Goal: Obtain resource: Download file/media

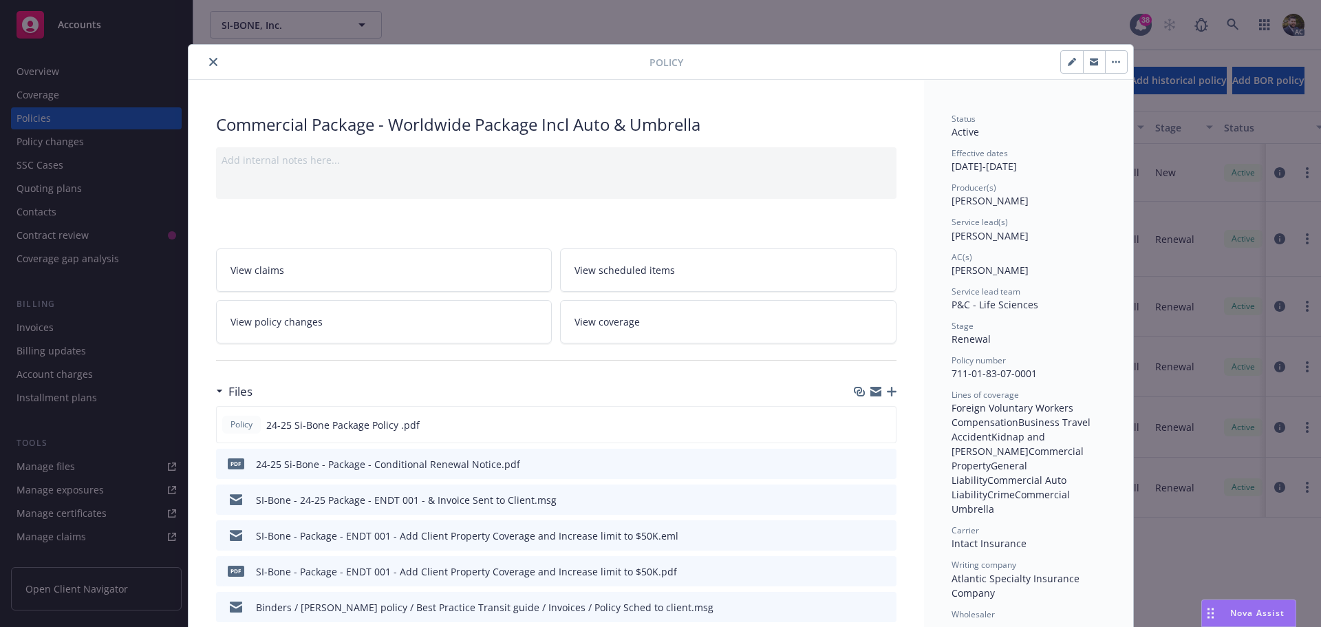
click at [209, 66] on button "close" at bounding box center [213, 62] width 17 height 17
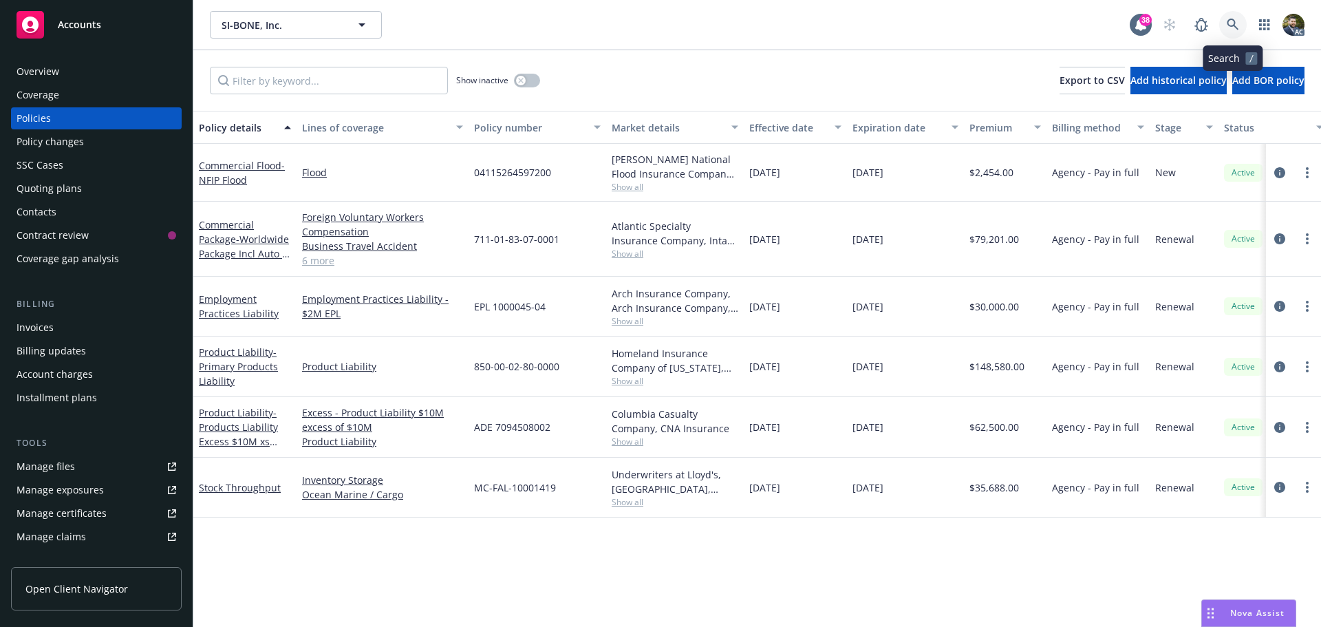
click at [1232, 22] on icon at bounding box center [1233, 25] width 12 height 12
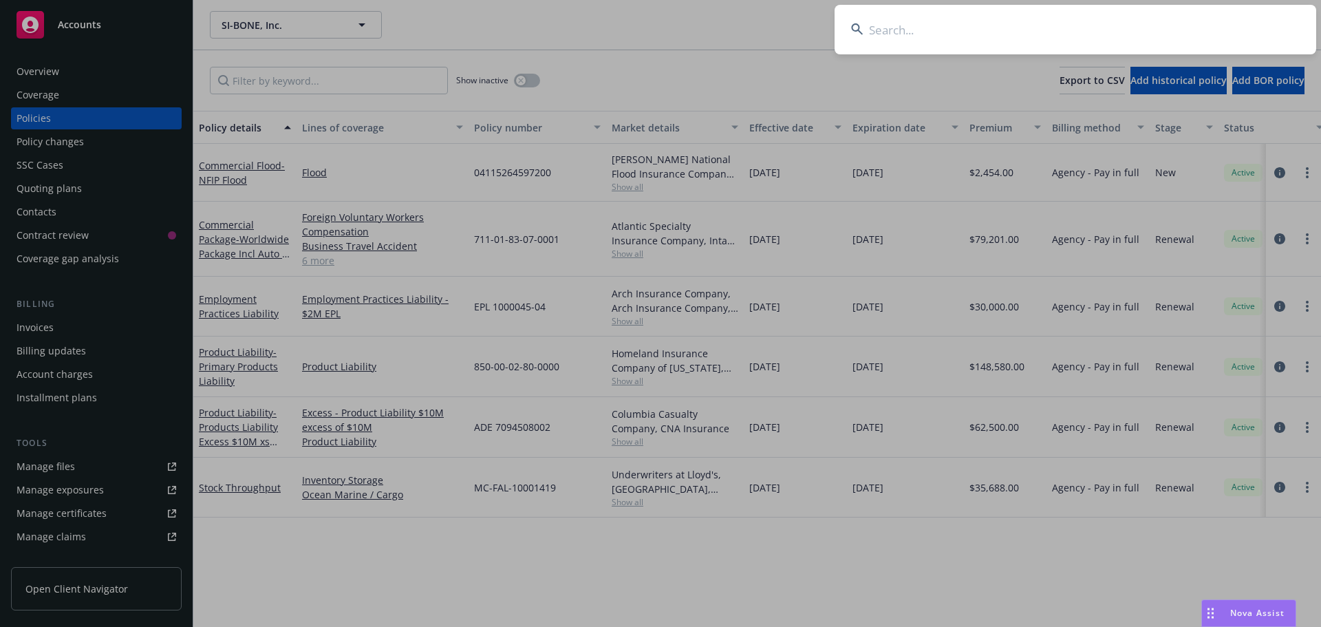
click at [983, 27] on input at bounding box center [1076, 30] width 482 height 50
type input "RMS"
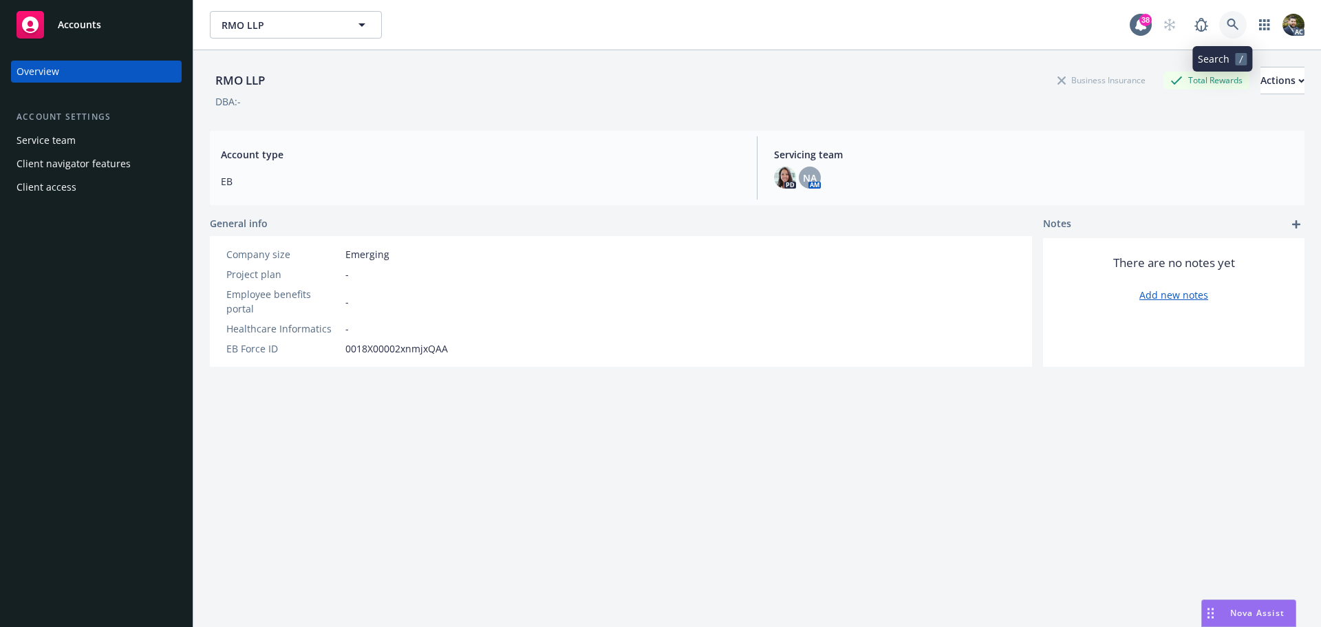
click at [1227, 23] on icon at bounding box center [1233, 25] width 12 height 12
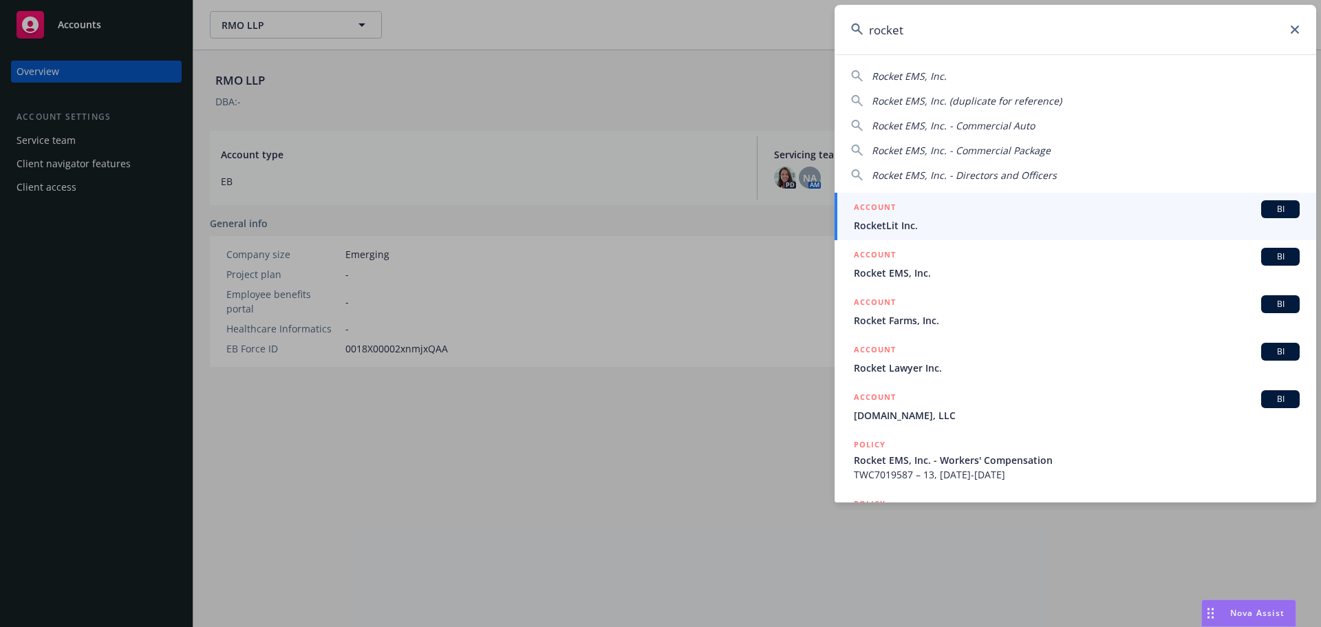
click at [927, 70] on span "Rocket EMS, Inc." at bounding box center [909, 75] width 75 height 13
type input "Rocket EMS, Inc."
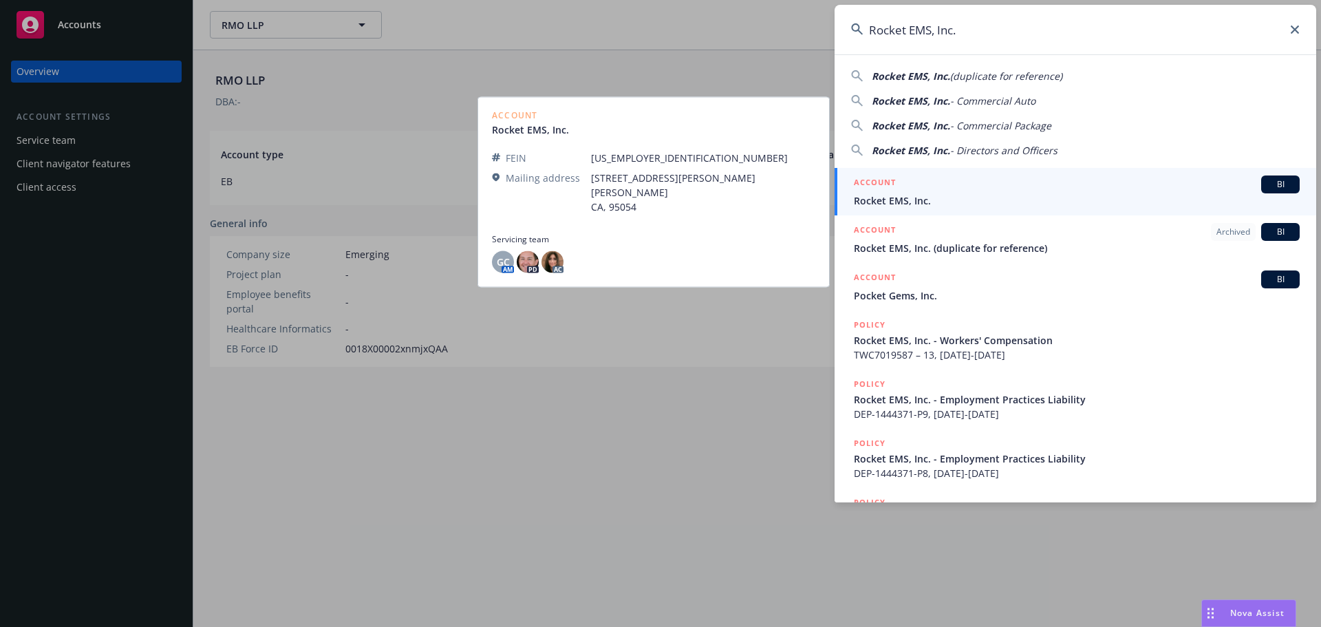
click at [984, 200] on span "Rocket EMS, Inc." at bounding box center [1077, 200] width 446 height 14
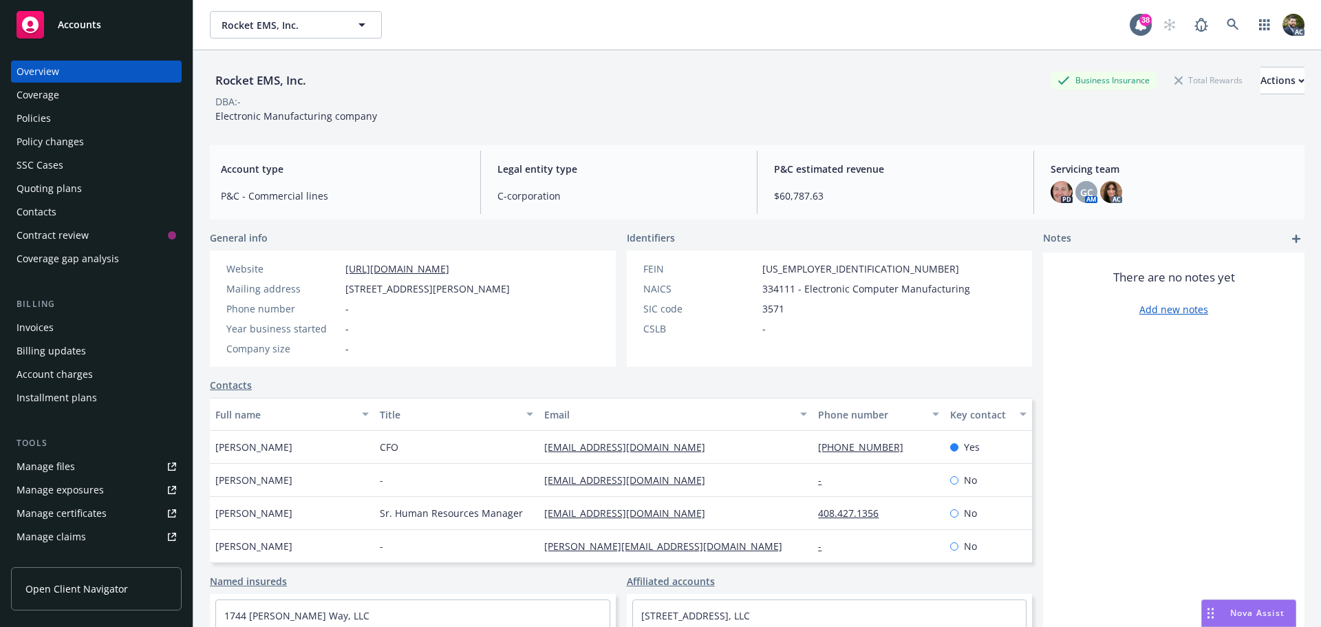
click at [70, 125] on div "Policies" at bounding box center [97, 118] width 160 height 22
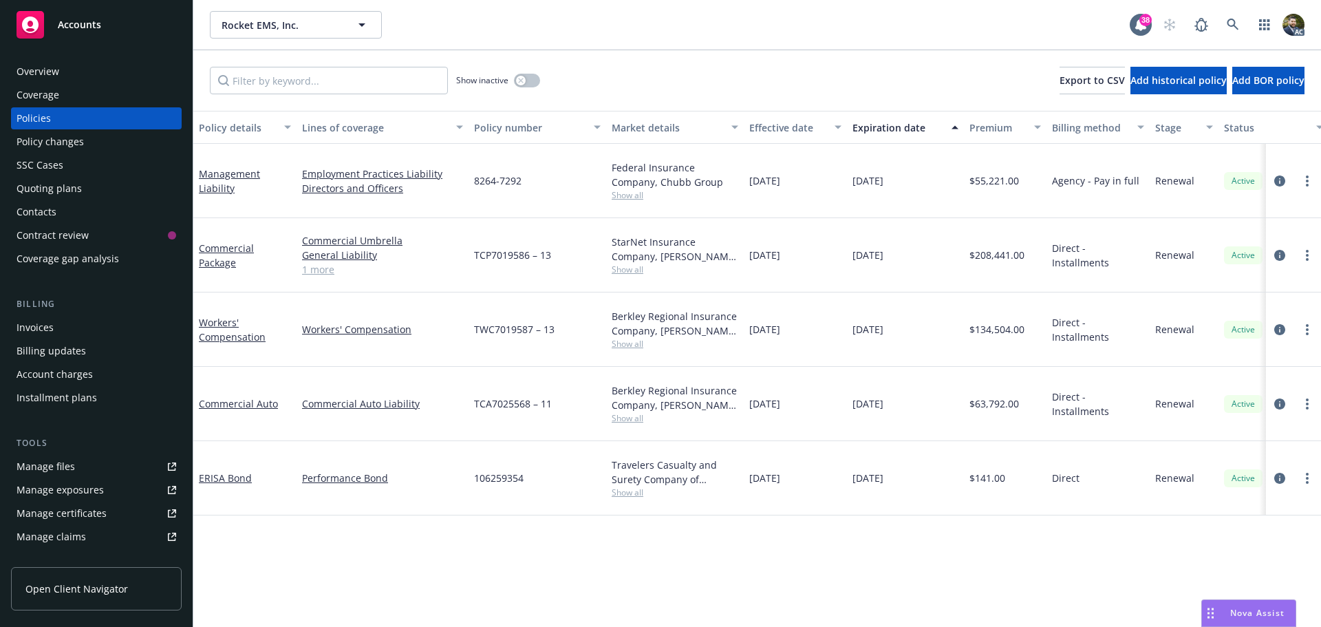
click at [240, 128] on div "Policy details" at bounding box center [237, 127] width 77 height 14
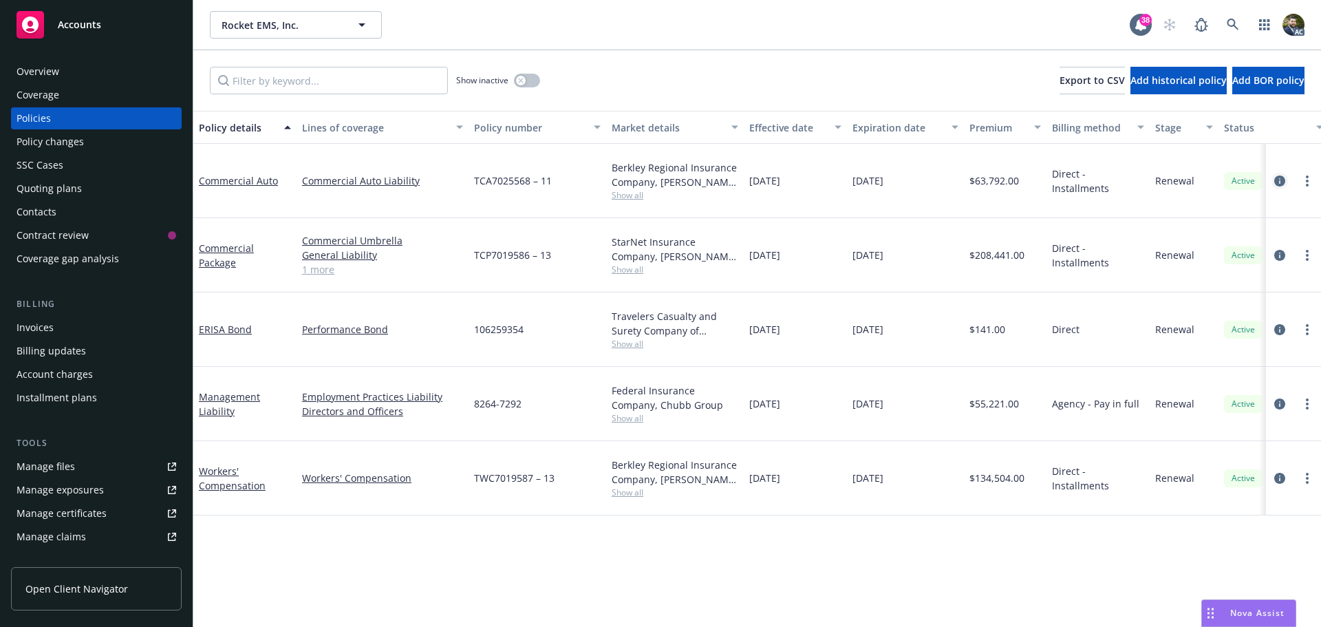
click at [1282, 175] on icon "circleInformation" at bounding box center [1279, 180] width 11 height 11
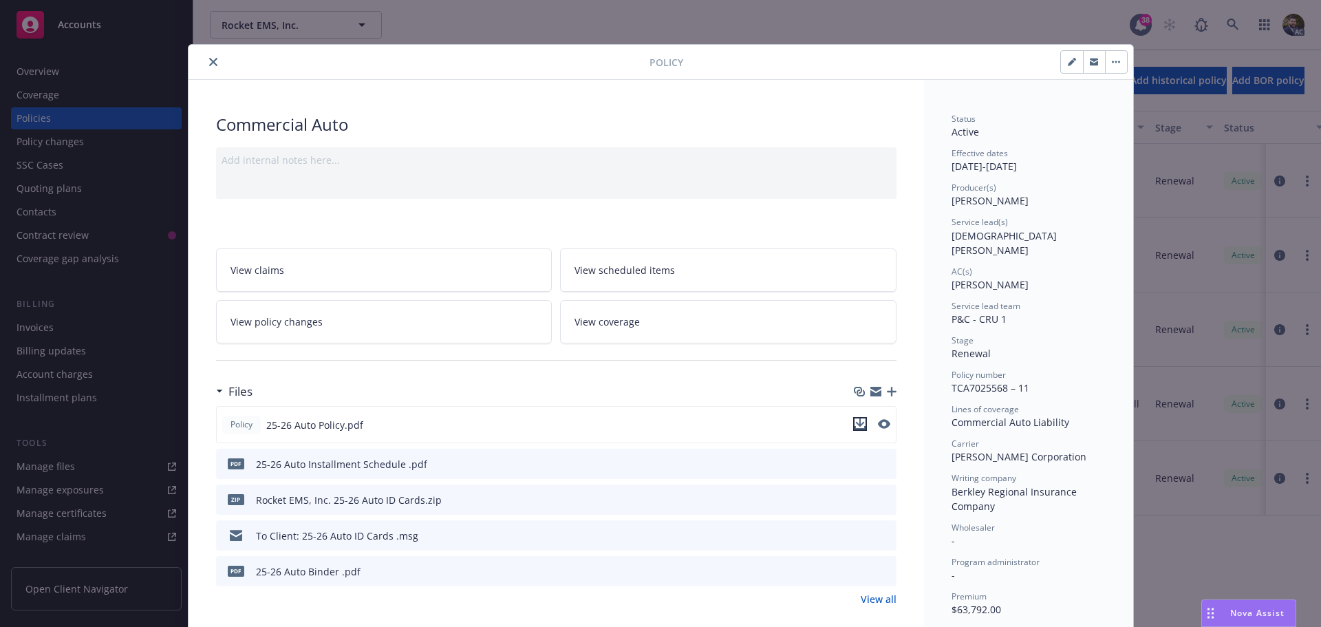
click at [855, 420] on icon "download file" at bounding box center [859, 422] width 9 height 8
drag, startPoint x: 204, startPoint y: 59, endPoint x: 391, endPoint y: 1, distance: 196.1
click at [209, 59] on icon "close" at bounding box center [213, 62] width 8 height 8
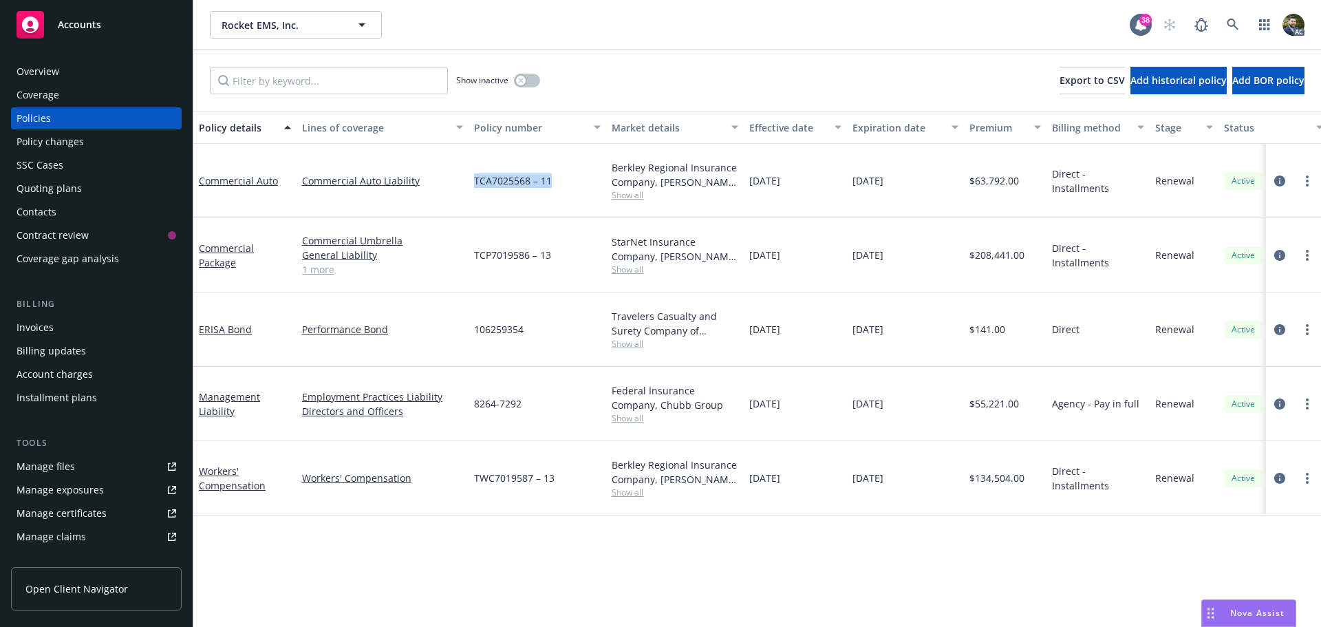
drag, startPoint x: 558, startPoint y: 172, endPoint x: 475, endPoint y: 179, distance: 82.8
click at [475, 179] on div "TCA7025568 – 11" at bounding box center [538, 181] width 138 height 74
copy span "TCA7025568 – 11"
click at [223, 27] on div "Rocket EMS, Inc." at bounding box center [262, 30] width 80 height 14
drag, startPoint x: 802, startPoint y: 176, endPoint x: 751, endPoint y: 175, distance: 50.9
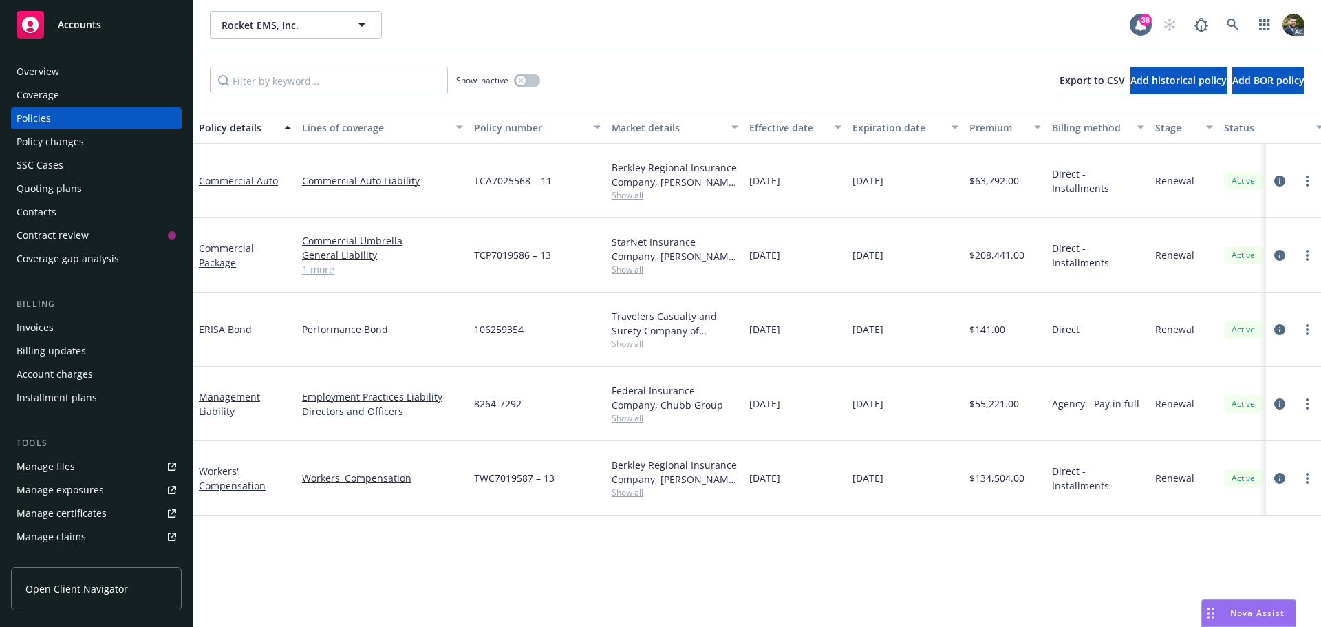
click at [751, 175] on div "[DATE]" at bounding box center [795, 181] width 103 height 74
copy span "[DATE]"
click at [80, 72] on div "Overview" at bounding box center [97, 72] width 160 height 22
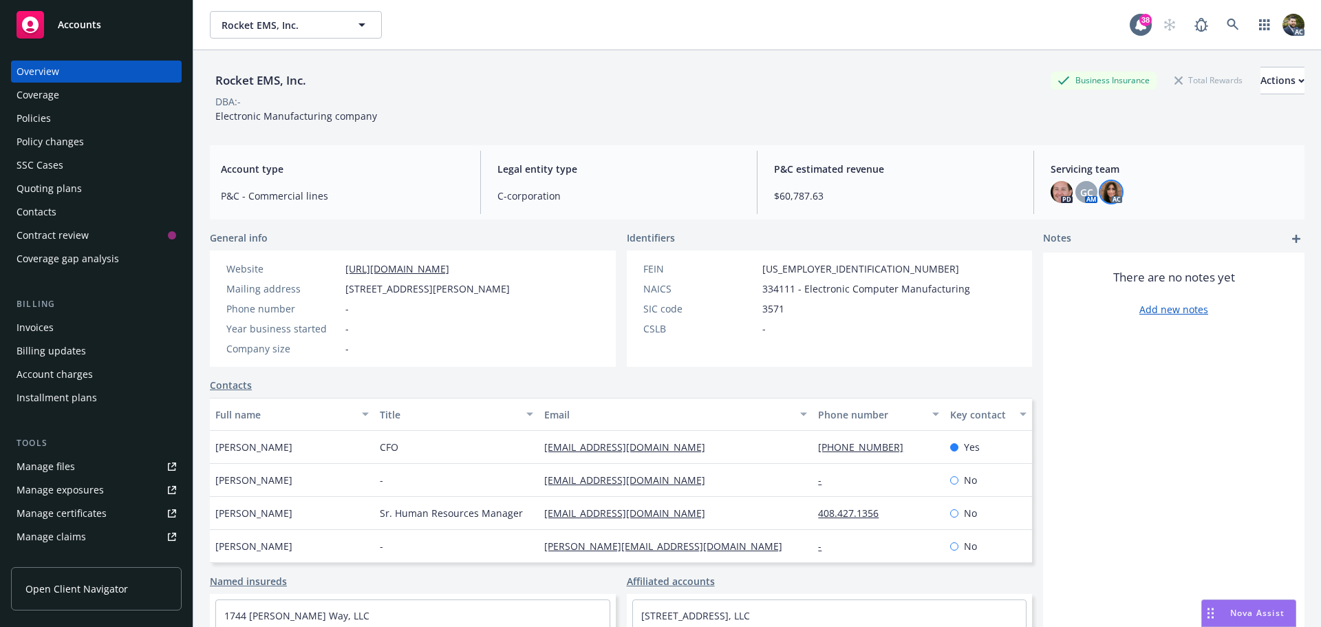
click at [1100, 186] on img at bounding box center [1111, 192] width 22 height 22
click at [1082, 195] on span "GC" at bounding box center [1086, 192] width 13 height 14
click at [1053, 191] on img at bounding box center [1062, 192] width 22 height 22
click at [1227, 23] on icon at bounding box center [1233, 25] width 12 height 12
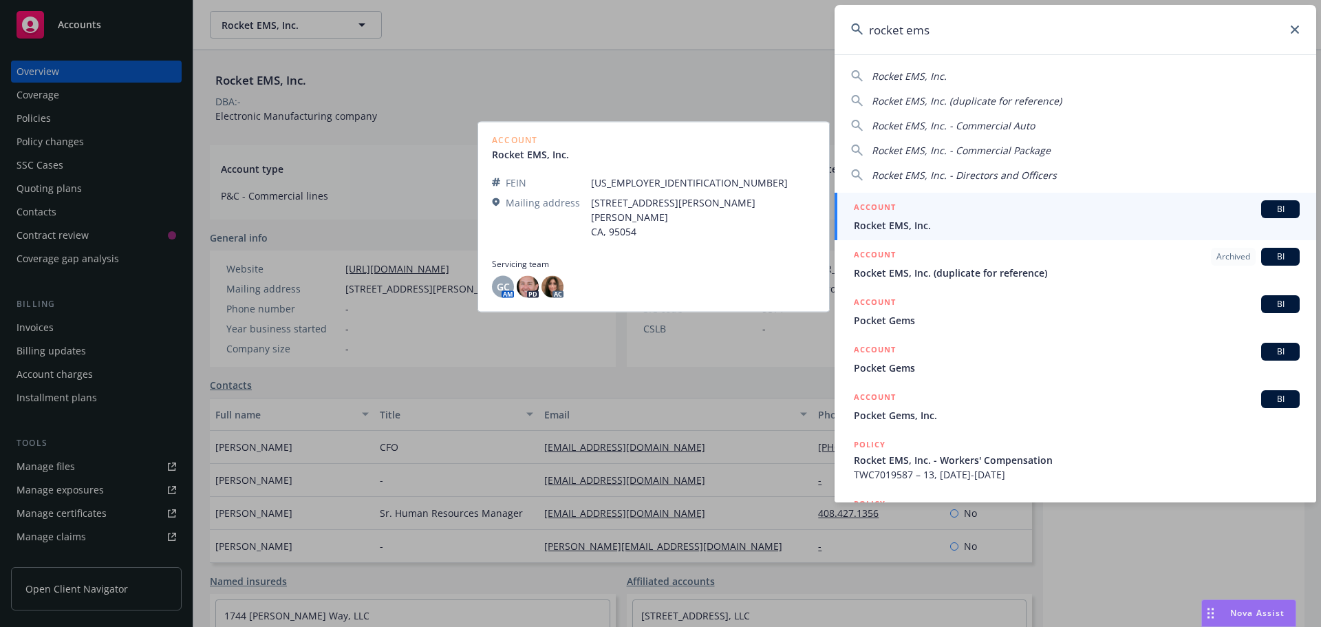
type input "rocket ems"
click at [969, 213] on div "ACCOUNT BI" at bounding box center [1077, 209] width 446 height 18
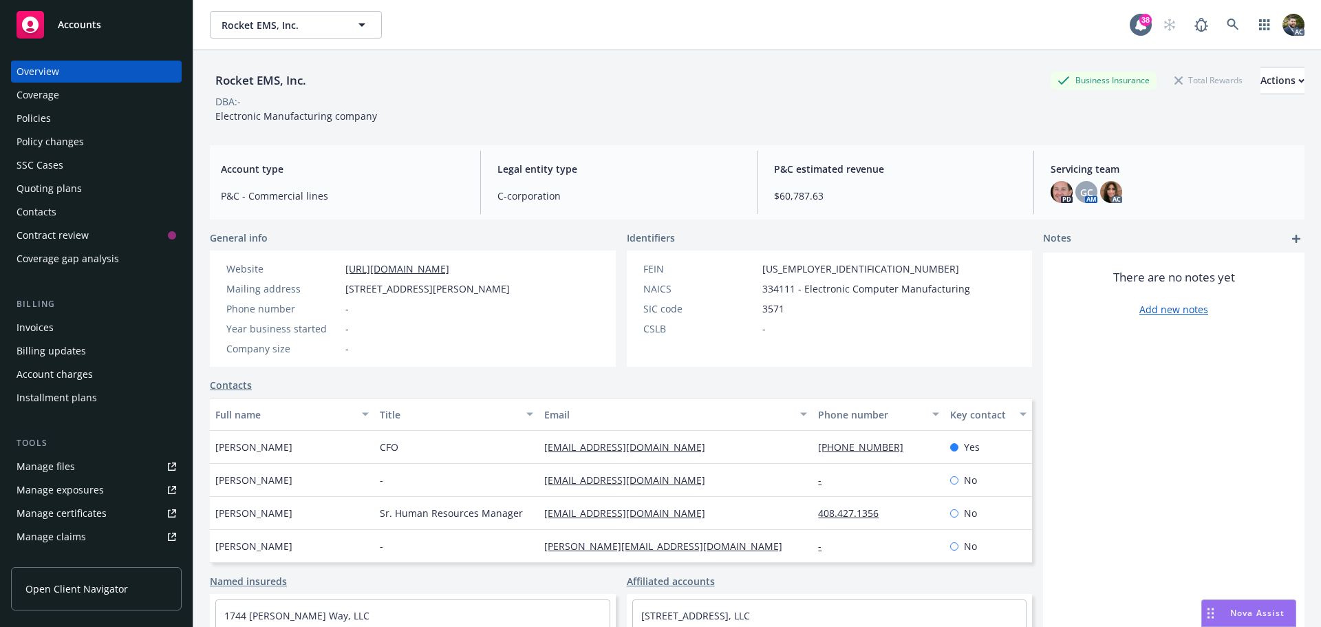
click at [83, 74] on div "Overview" at bounding box center [97, 72] width 160 height 22
click at [1110, 189] on img at bounding box center [1111, 192] width 22 height 22
click at [1083, 191] on span "GC" at bounding box center [1086, 192] width 13 height 14
click at [1052, 193] on img at bounding box center [1062, 192] width 22 height 22
click at [1100, 192] on img at bounding box center [1111, 192] width 22 height 22
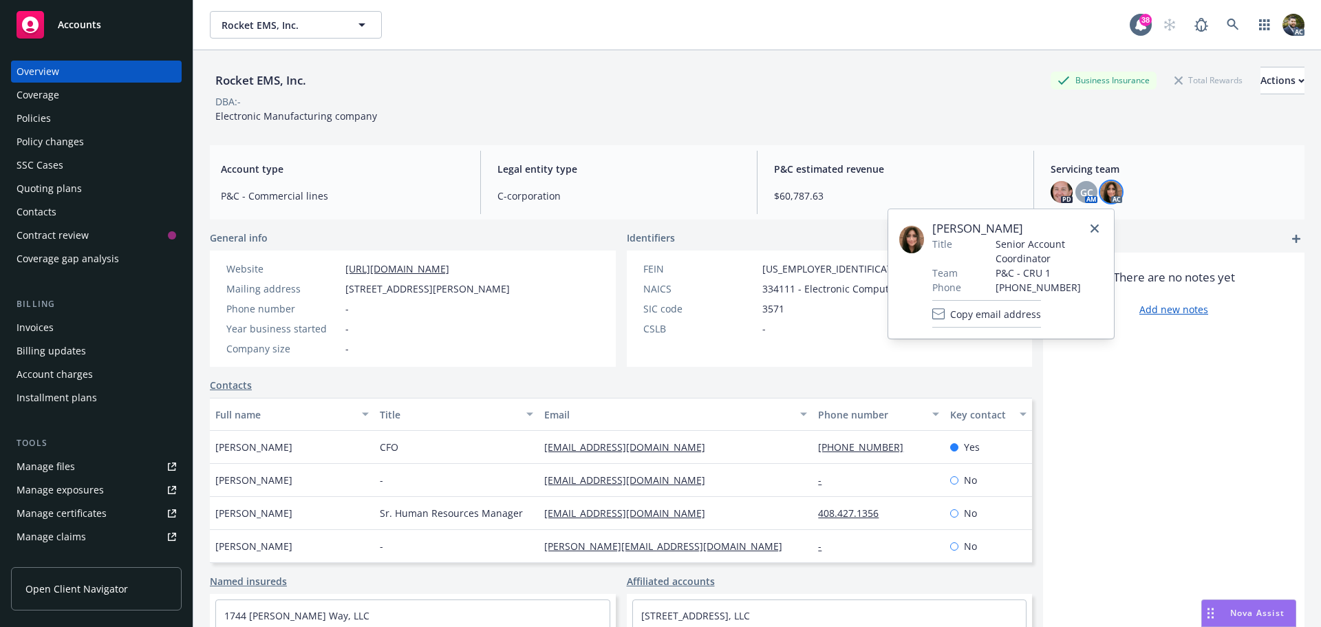
click at [914, 239] on img at bounding box center [911, 240] width 25 height 28
drag, startPoint x: 967, startPoint y: 230, endPoint x: 926, endPoint y: 230, distance: 41.3
click at [926, 230] on div "[PERSON_NAME] Title Senior Account Coordinator Team P&C - CRU 1 Phone [PHONE_NU…" at bounding box center [1001, 273] width 204 height 107
copy div "[PERSON_NAME]"
click at [910, 237] on img at bounding box center [911, 240] width 25 height 28
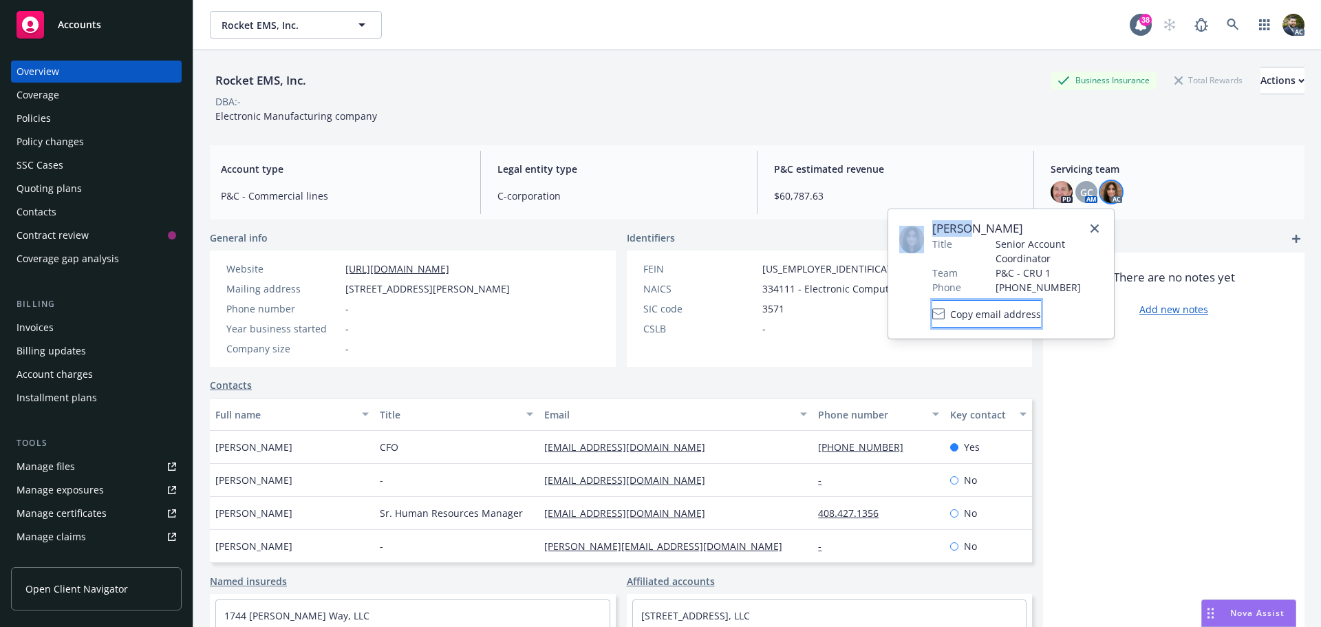
click at [1041, 312] on span "Copy email address" at bounding box center [995, 314] width 91 height 14
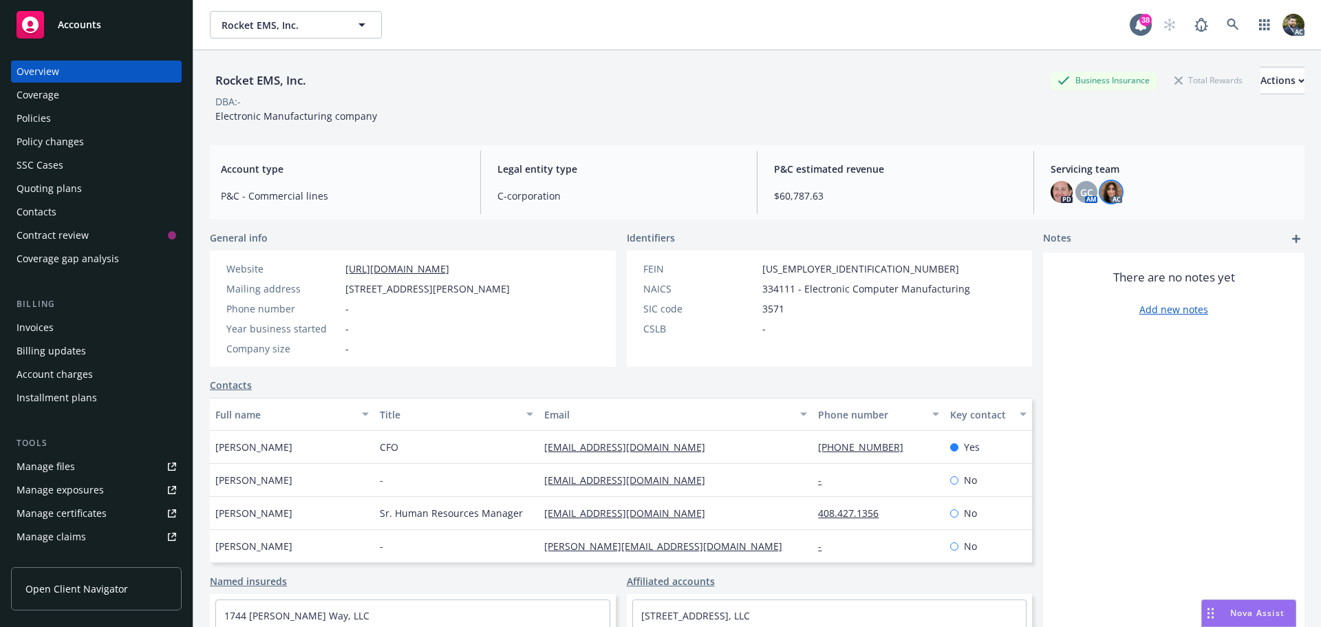
click at [59, 118] on div "Policies" at bounding box center [97, 118] width 160 height 22
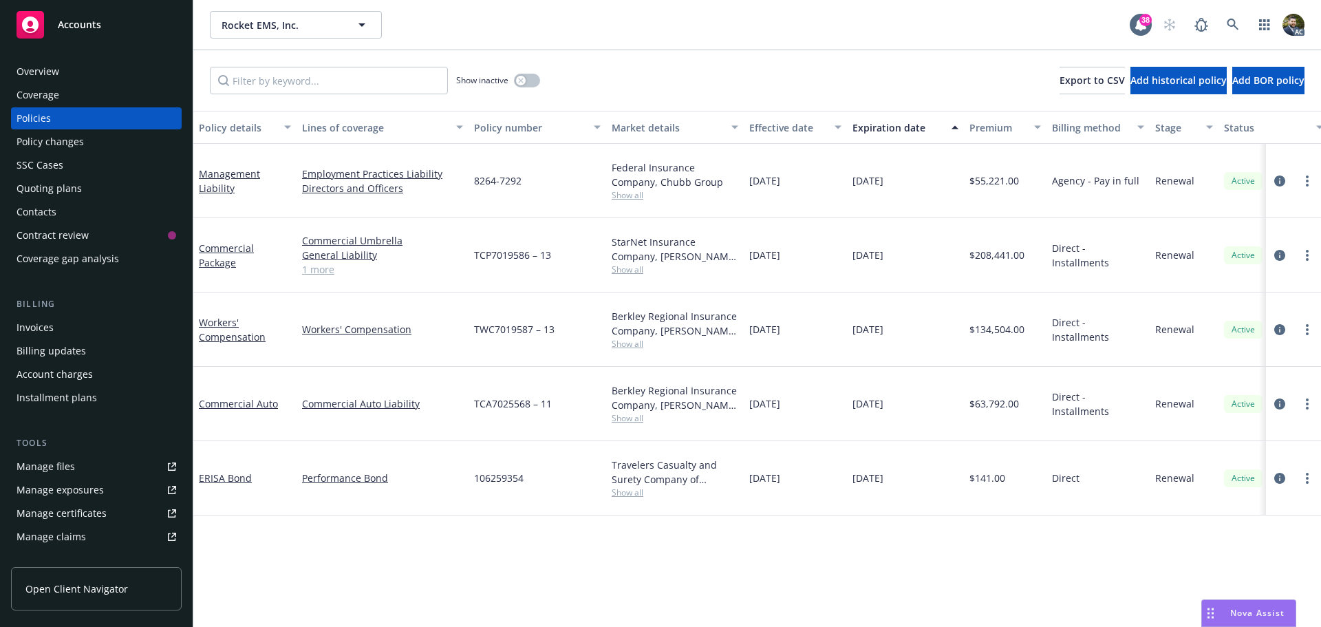
click at [242, 128] on div "Policy details" at bounding box center [237, 127] width 77 height 14
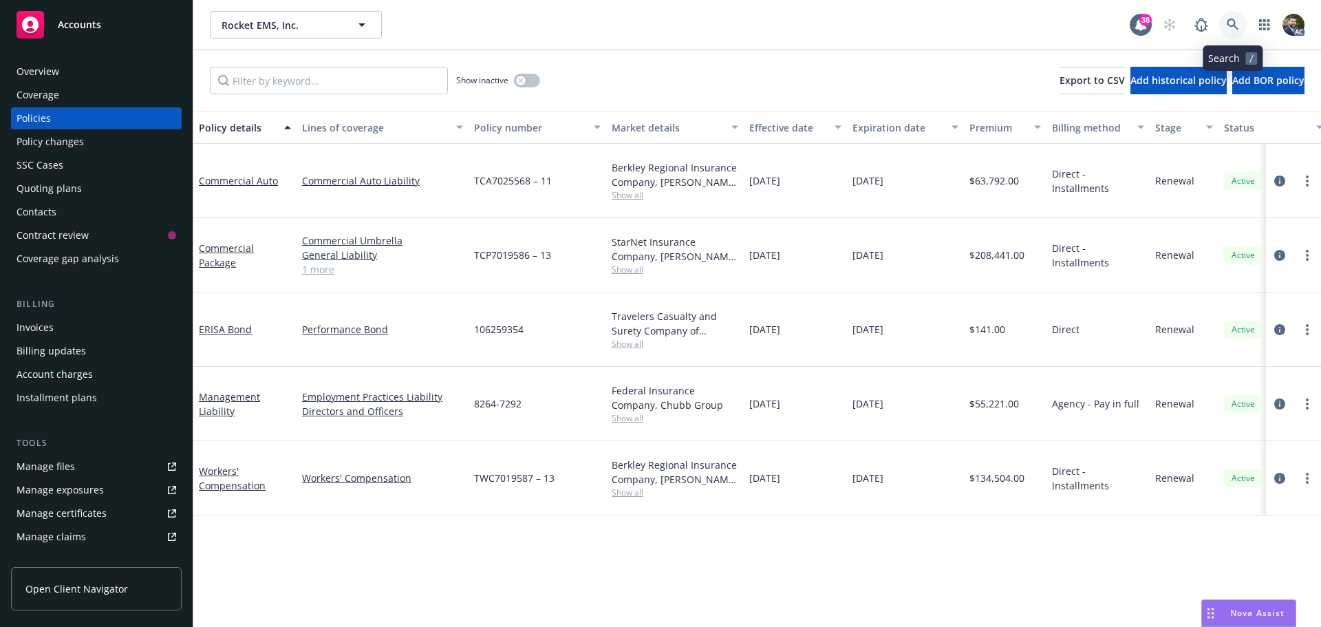
click at [1230, 17] on link at bounding box center [1233, 25] width 28 height 28
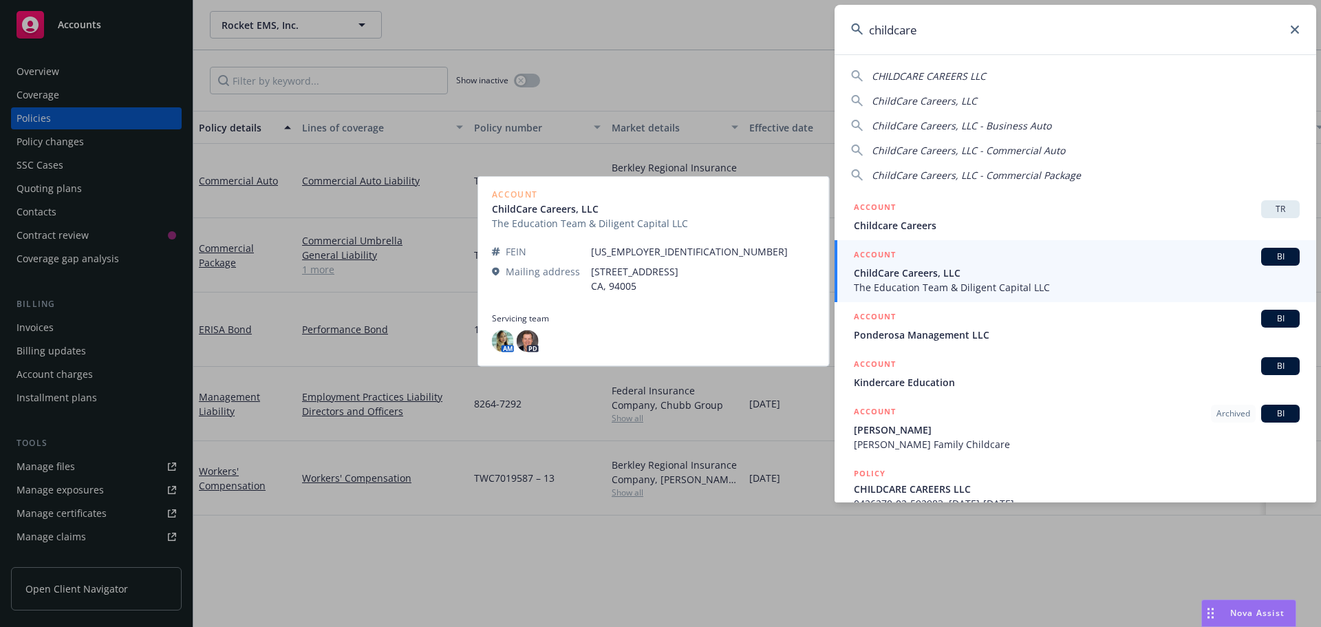
type input "childcare"
click at [988, 279] on span "ChildCare Careers, LLC" at bounding box center [1077, 273] width 446 height 14
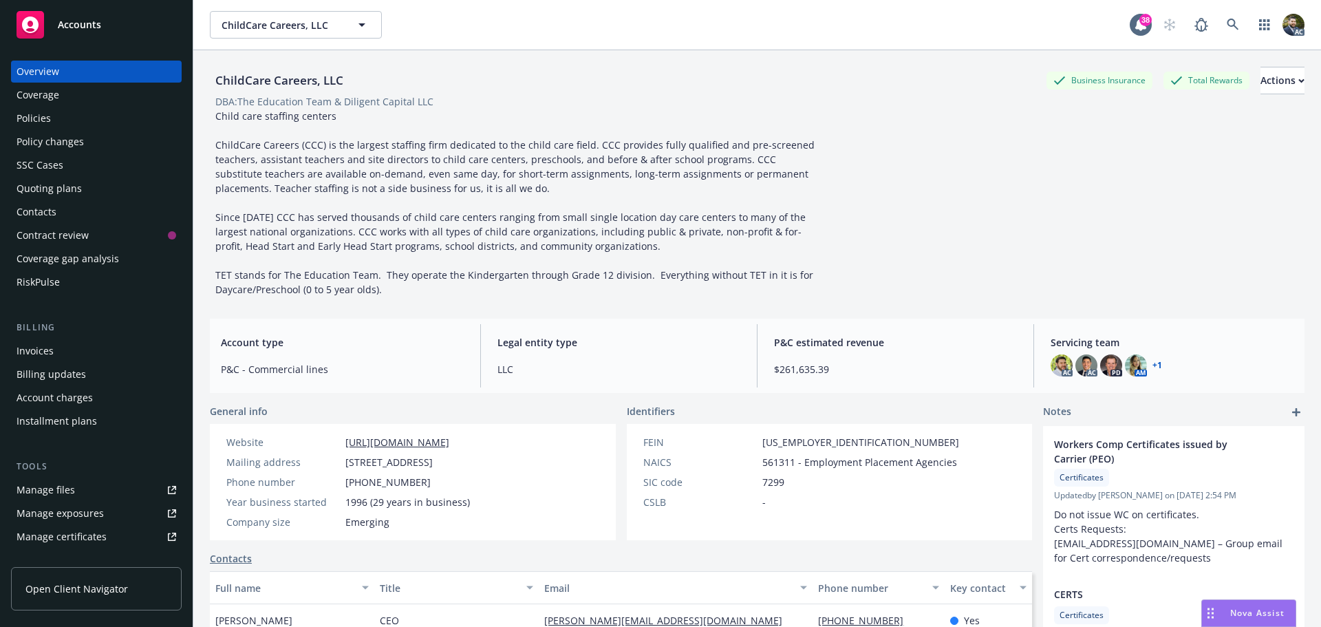
click at [54, 125] on div "Policies" at bounding box center [97, 118] width 160 height 22
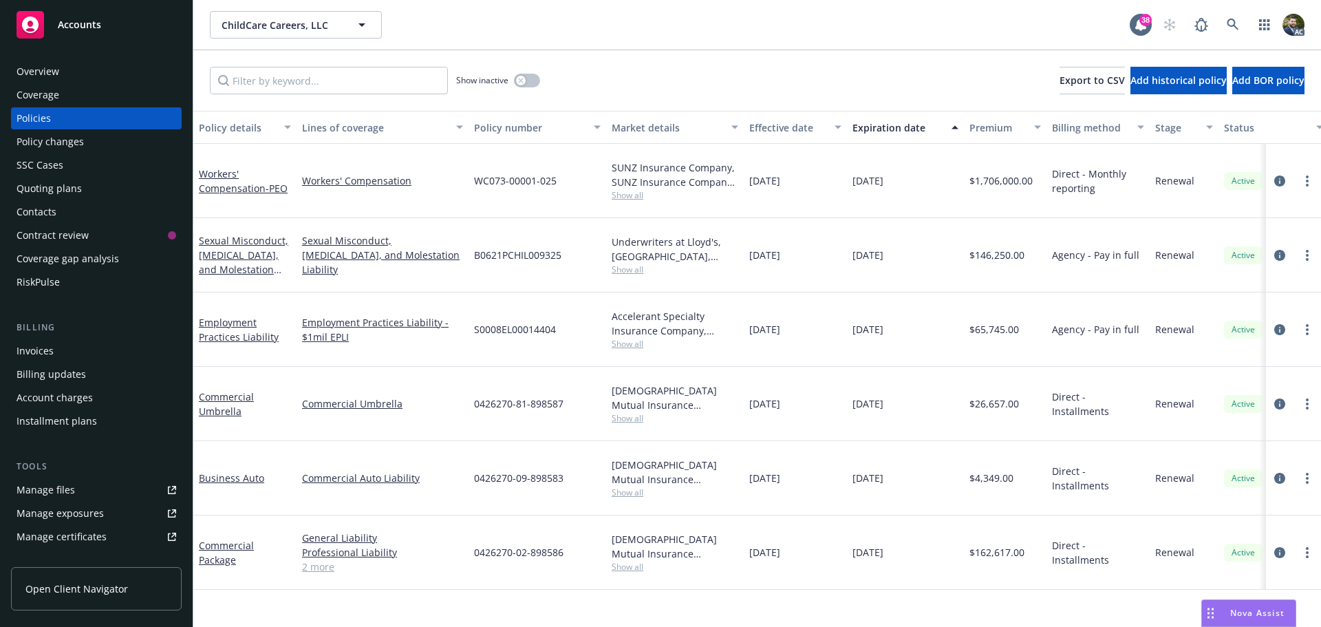
click at [241, 125] on div "Policy details" at bounding box center [237, 127] width 77 height 14
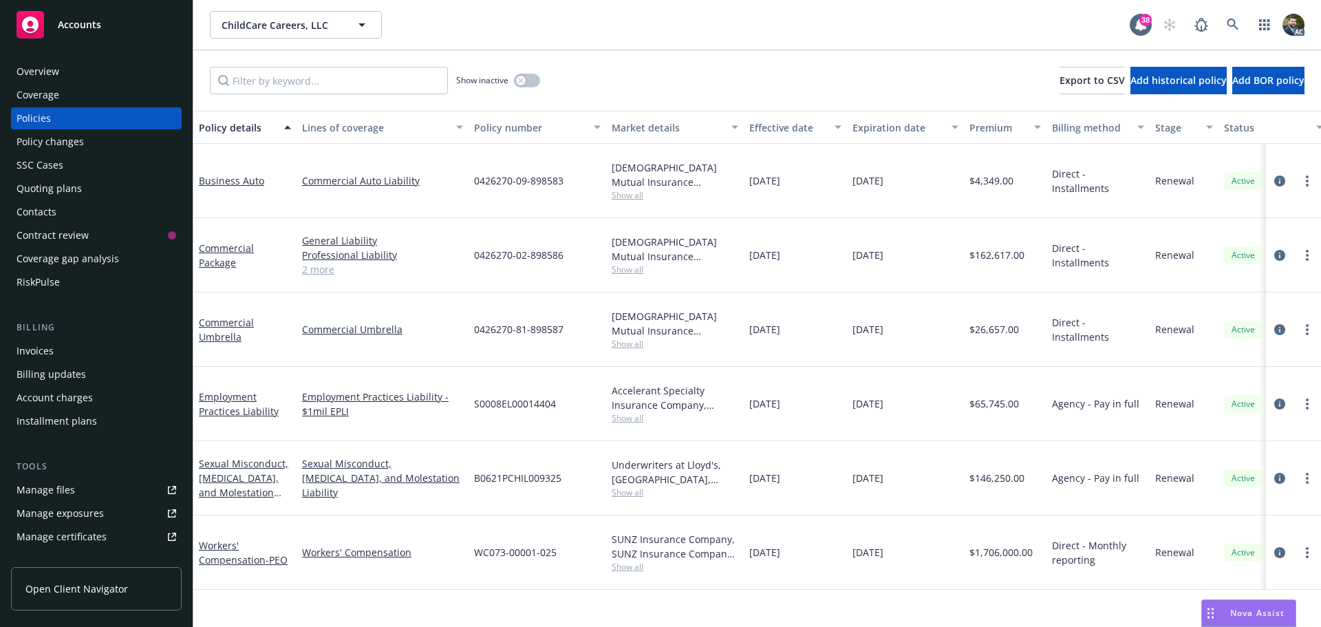
click at [306, 269] on link "2 more" at bounding box center [382, 269] width 161 height 14
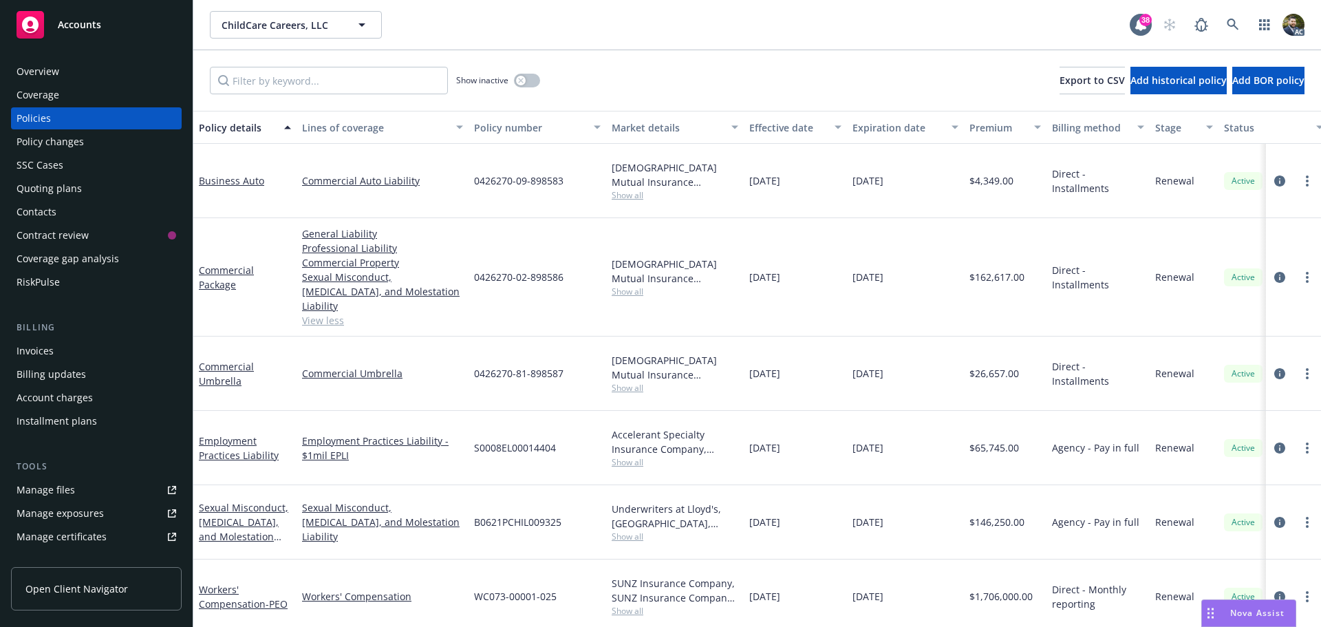
scroll to position [3, 0]
drag, startPoint x: 555, startPoint y: 429, endPoint x: 475, endPoint y: 431, distance: 79.1
click at [475, 438] on span "S0008EL00014404" at bounding box center [515, 445] width 82 height 14
copy span "S0008EL00014404"
click at [1274, 440] on icon "circleInformation" at bounding box center [1279, 445] width 11 height 11
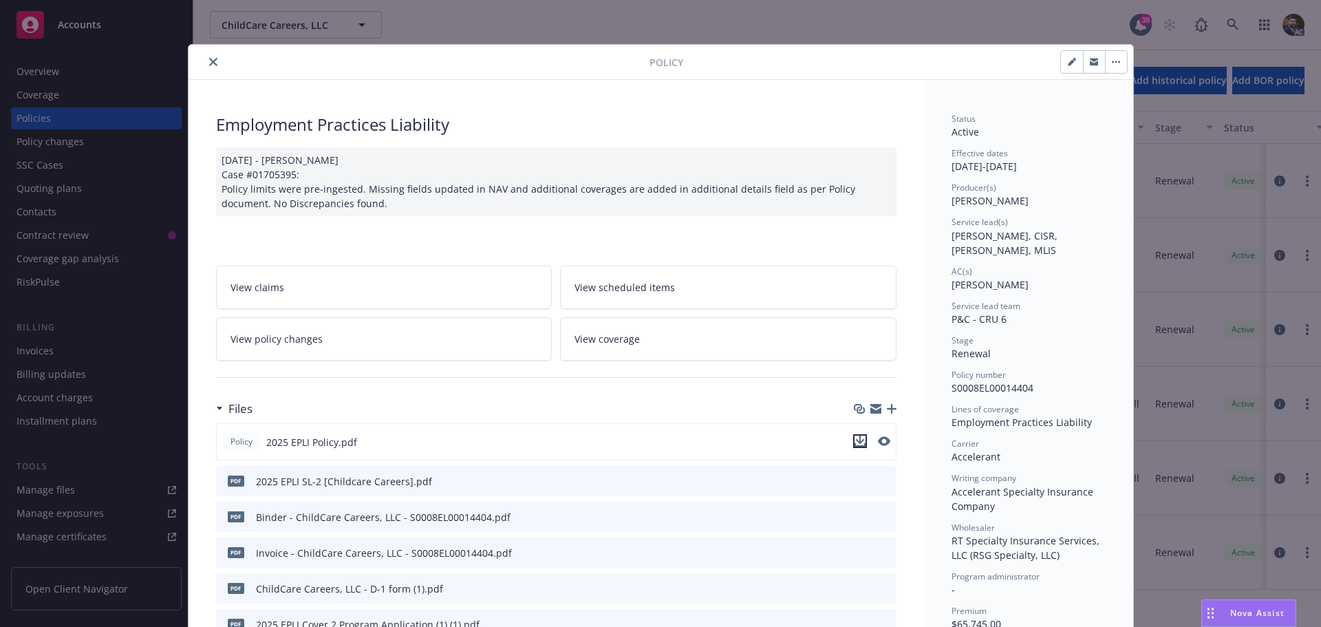
click at [855, 442] on icon "download file" at bounding box center [859, 440] width 9 height 8
drag, startPoint x: 1058, startPoint y: 164, endPoint x: 945, endPoint y: 167, distance: 113.6
copy div "[DATE] - [DATE]"
